Goal: Task Accomplishment & Management: Complete application form

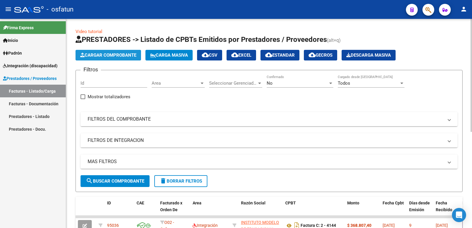
click at [110, 58] on button "Cargar Comprobante" at bounding box center [109, 55] width 66 height 11
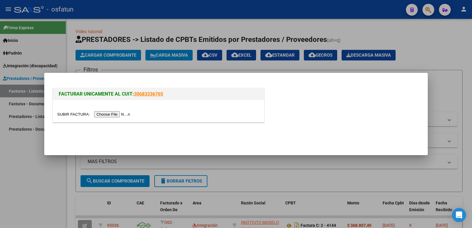
click at [118, 113] on input "file" at bounding box center [94, 114] width 75 height 6
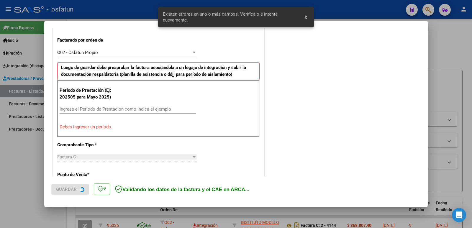
scroll to position [161, 0]
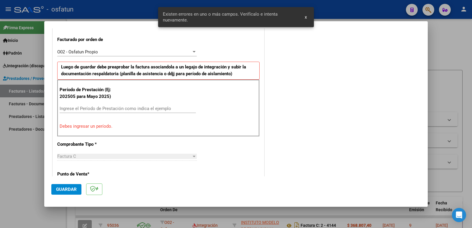
click at [102, 110] on input "Ingrese el Período de Prestación como indica el ejemplo" at bounding box center [128, 108] width 136 height 5
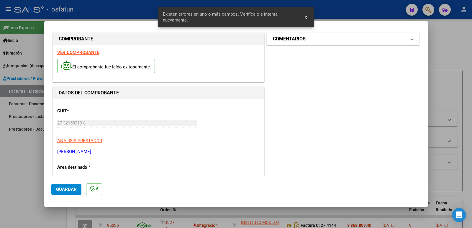
scroll to position [0, 0]
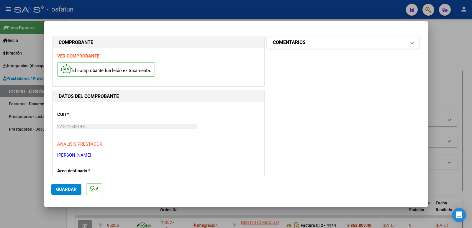
type input "202508"
click at [307, 42] on mat-panel-title "COMENTARIOS" at bounding box center [339, 42] width 133 height 7
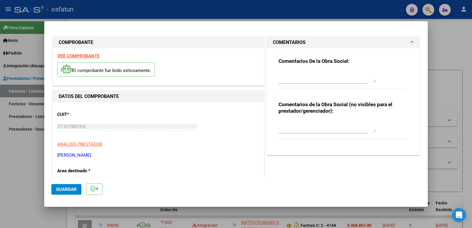
click at [298, 135] on div at bounding box center [323, 129] width 89 height 20
click at [294, 131] on textarea at bounding box center [327, 126] width 97 height 12
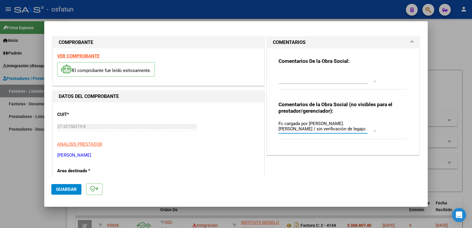
type textarea "Fc cargada por [PERSON_NAME]. [PERSON_NAME] / sin verificación de legajo"
click at [66, 190] on span "Guardar" at bounding box center [66, 189] width 21 height 5
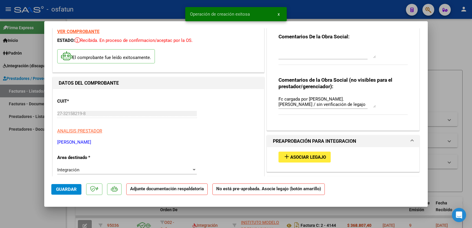
scroll to position [59, 0]
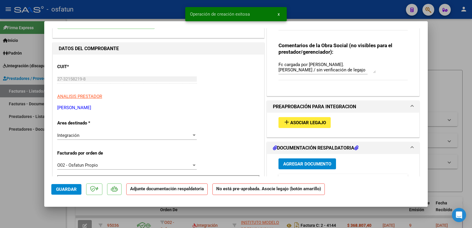
click at [309, 123] on span "Asociar Legajo" at bounding box center [309, 122] width 36 height 5
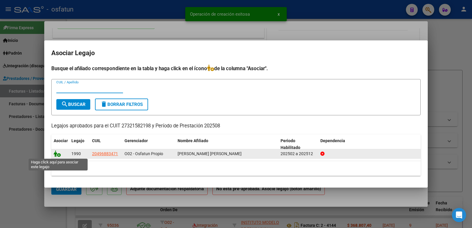
click at [57, 153] on icon at bounding box center [57, 154] width 7 height 6
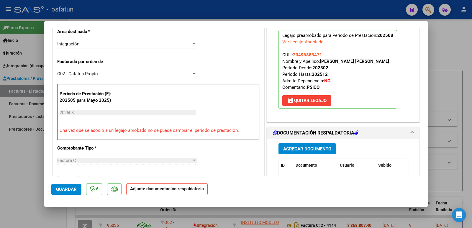
scroll to position [177, 0]
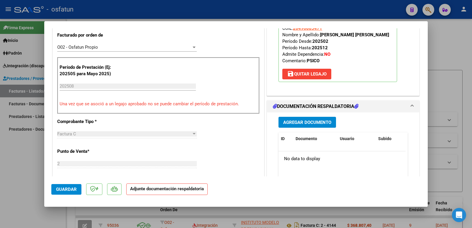
click at [300, 123] on span "Agregar Documento" at bounding box center [307, 122] width 48 height 5
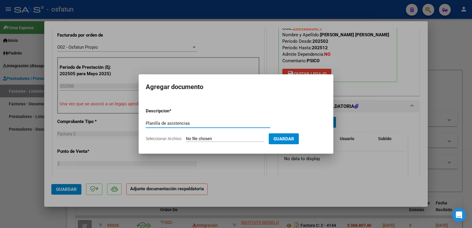
type input "Planilla de asistencias"
click at [208, 138] on input "Seleccionar Archivo" at bounding box center [225, 139] width 78 height 6
type input "C:\fakepath\planilla [PERSON_NAME][DATE].pdf"
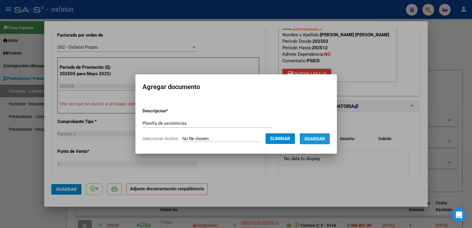
click at [319, 136] on button "Guardar" at bounding box center [315, 138] width 30 height 11
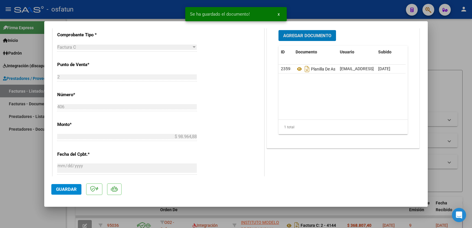
scroll to position [266, 0]
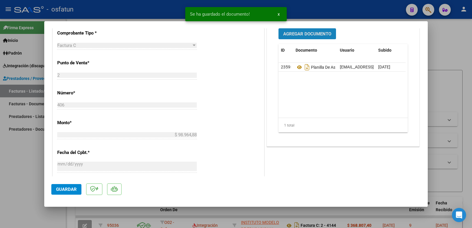
click at [295, 34] on span "Agregar Documento" at bounding box center [307, 33] width 48 height 5
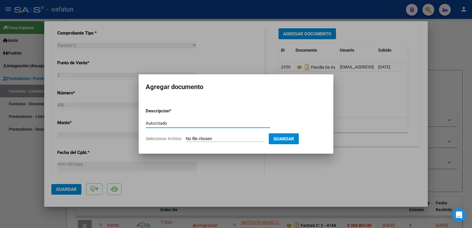
type input "Autorizado"
click at [211, 136] on form "Descripcion * Autorizado Escriba aquí una descripcion Seleccionar Archivo Guard…" at bounding box center [236, 124] width 181 height 43
click at [222, 139] on input "Seleccionar Archivo" at bounding box center [225, 139] width 78 height 6
type input "C:\fakepath\Autorización [PERSON_NAME].pdf"
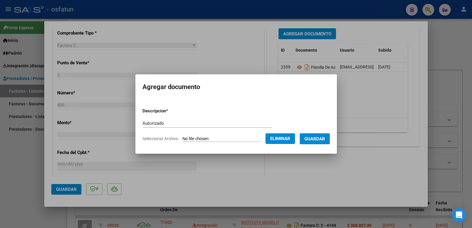
click at [319, 139] on span "Guardar" at bounding box center [315, 138] width 21 height 5
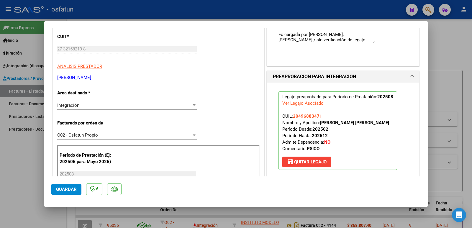
scroll to position [89, 0]
drag, startPoint x: 125, startPoint y: 78, endPoint x: 54, endPoint y: 79, distance: 71.5
copy p "[PERSON_NAME]"
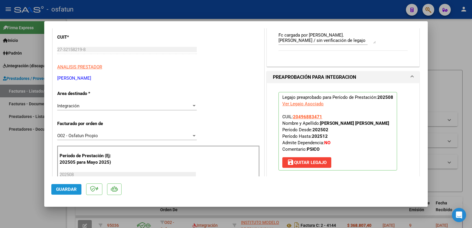
click at [62, 190] on span "Guardar" at bounding box center [66, 189] width 21 height 5
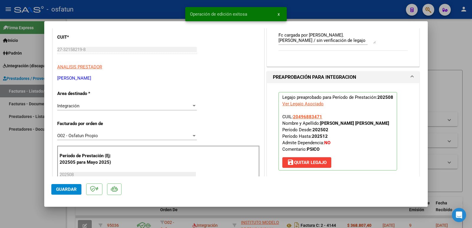
click at [0, 195] on div at bounding box center [236, 114] width 472 height 228
type input "$ 0,00"
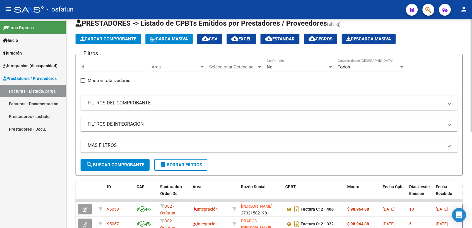
scroll to position [0, 0]
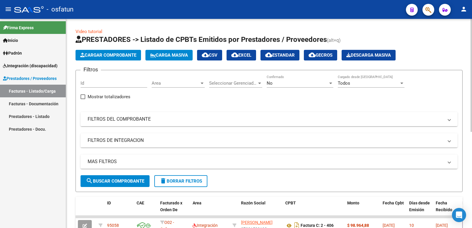
click at [98, 51] on button "Cargar Comprobante" at bounding box center [109, 55] width 66 height 11
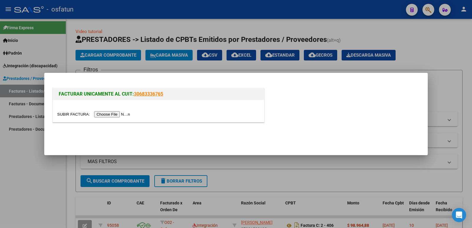
click at [118, 113] on input "file" at bounding box center [94, 114] width 75 height 6
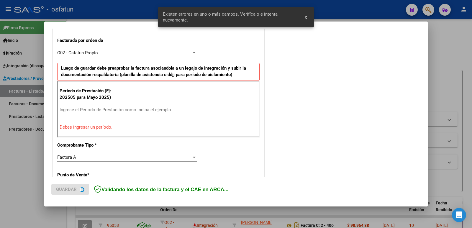
scroll to position [161, 0]
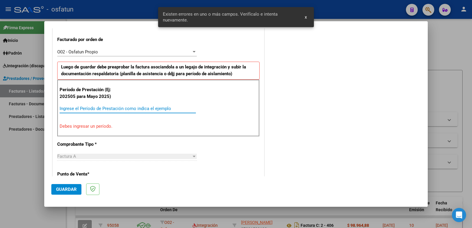
click at [123, 109] on input "Ingrese el Período de Prestación como indica el ejemplo" at bounding box center [128, 108] width 136 height 5
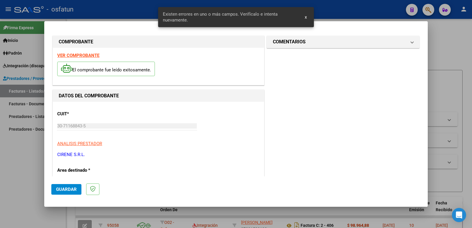
scroll to position [0, 0]
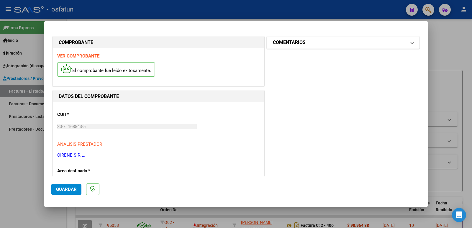
type input "202508"
click at [299, 44] on h1 "COMENTARIOS" at bounding box center [289, 42] width 33 height 7
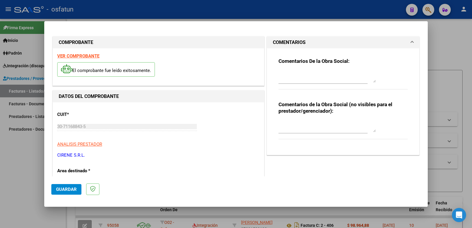
click at [292, 129] on textarea at bounding box center [327, 126] width 97 height 12
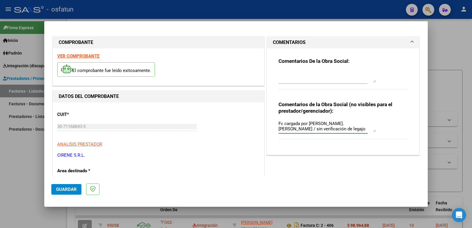
type textarea "Fc cargada por [PERSON_NAME]. [PERSON_NAME] / sin verificación de legajo"
click at [68, 191] on span "Guardar" at bounding box center [66, 189] width 21 height 5
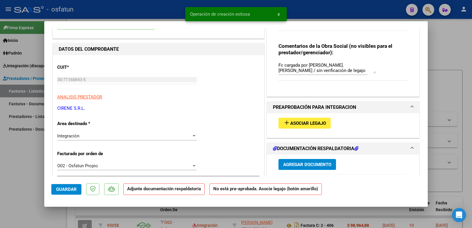
scroll to position [59, 0]
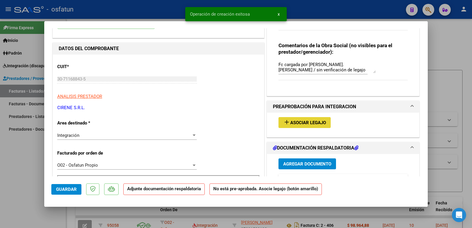
click at [295, 123] on span "Asociar Legajo" at bounding box center [309, 122] width 36 height 5
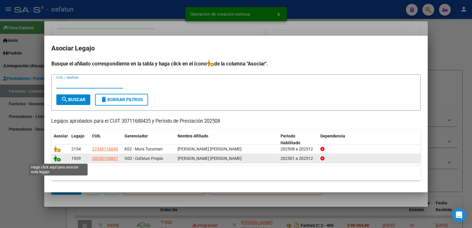
click at [58, 161] on icon at bounding box center [57, 158] width 7 height 6
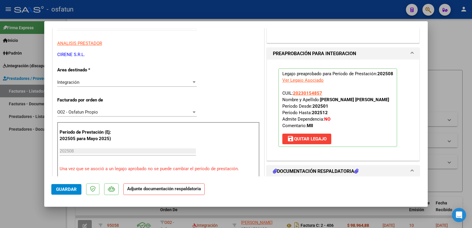
scroll to position [177, 0]
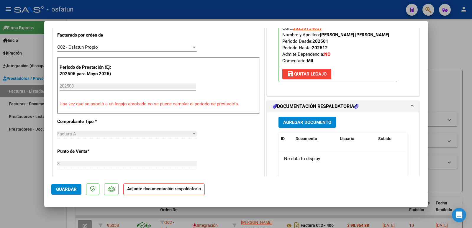
click at [309, 125] on button "Agregar Documento" at bounding box center [308, 122] width 58 height 11
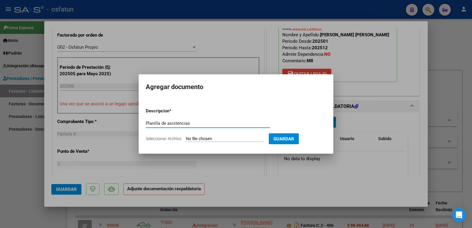
type input "Planilla de asistencias"
click at [195, 138] on input "Seleccionar Archivo" at bounding box center [225, 139] width 78 height 6
type input "C:\fakepath\Asistencia [DATE] [PERSON_NAME] [PERSON_NAME].pdf"
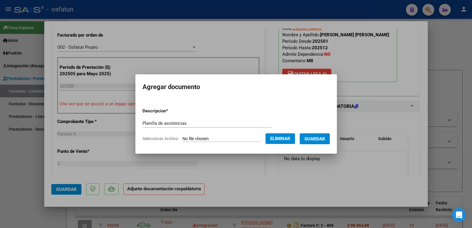
click at [324, 140] on span "Guardar" at bounding box center [315, 138] width 21 height 5
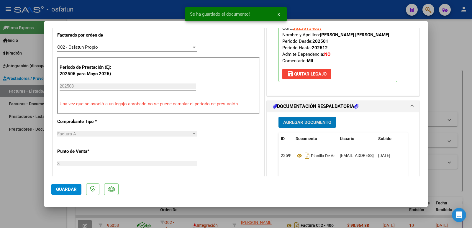
click at [310, 122] on span "Agregar Documento" at bounding box center [307, 122] width 48 height 5
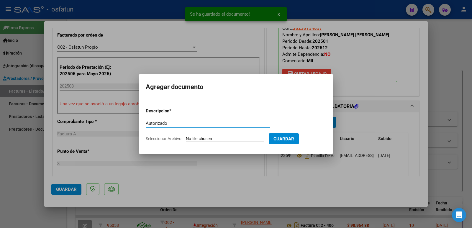
type input "Autorizado"
click at [202, 133] on div "Autorizado Escriba aquí una descripcion" at bounding box center [208, 126] width 125 height 14
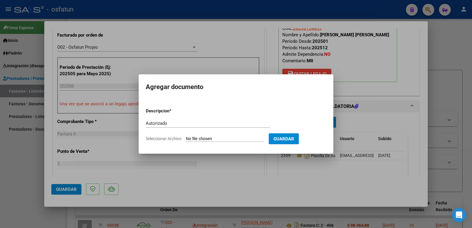
click at [207, 139] on input "Seleccionar Archivo" at bounding box center [225, 139] width 78 height 6
type input "C:\fakepath\Autorizacion 2025.pdf"
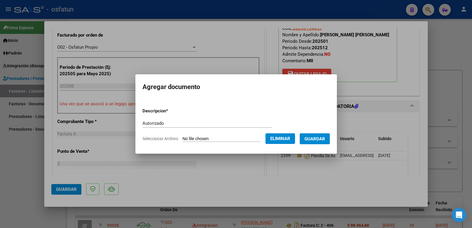
click at [314, 139] on span "Guardar" at bounding box center [315, 138] width 21 height 5
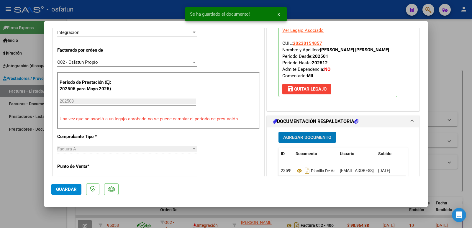
scroll to position [148, 0]
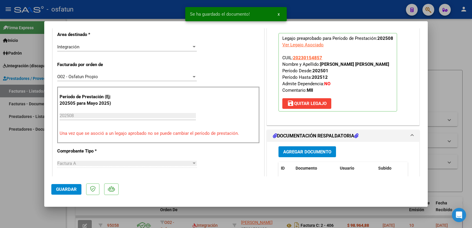
drag, startPoint x: 319, startPoint y: 65, endPoint x: 380, endPoint y: 63, distance: 60.5
click at [381, 63] on p "Legajo preaprobado para Período de Prestación: 202508 Ver Legajo Asociado CUIL:…" at bounding box center [338, 72] width 119 height 79
copy strong "[PERSON_NAME] [PERSON_NAME]"
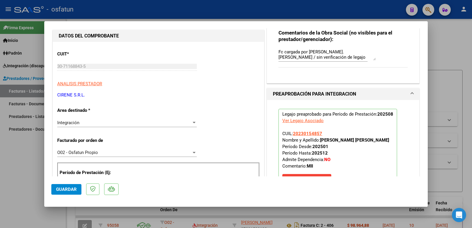
scroll to position [59, 0]
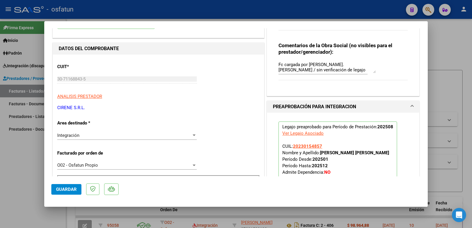
click at [71, 186] on button "Guardar" at bounding box center [66, 189] width 30 height 11
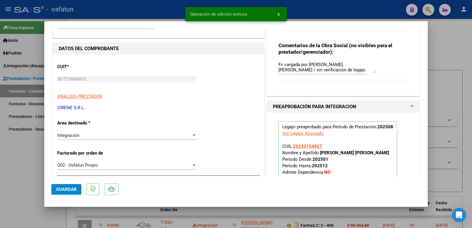
click at [17, 165] on div at bounding box center [236, 114] width 472 height 228
type input "$ 0,00"
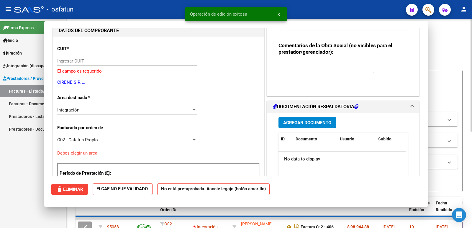
scroll to position [63, 0]
